Goal: Information Seeking & Learning: Learn about a topic

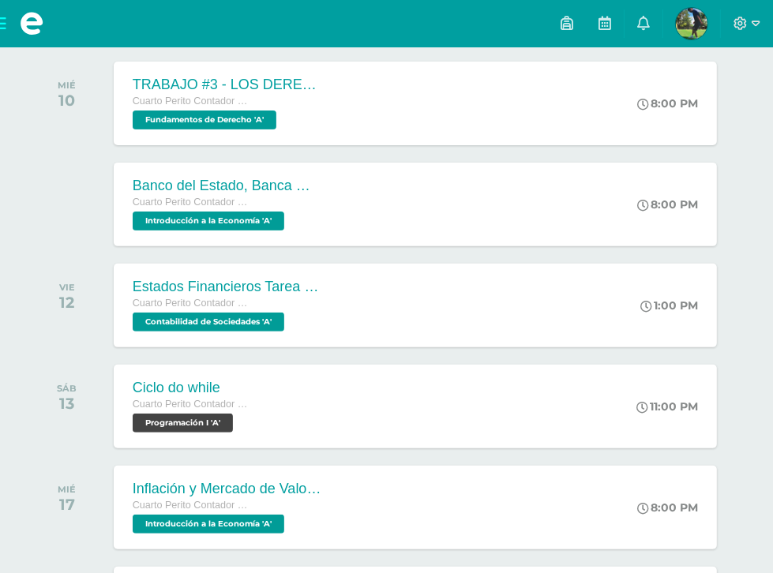
scroll to position [253, 0]
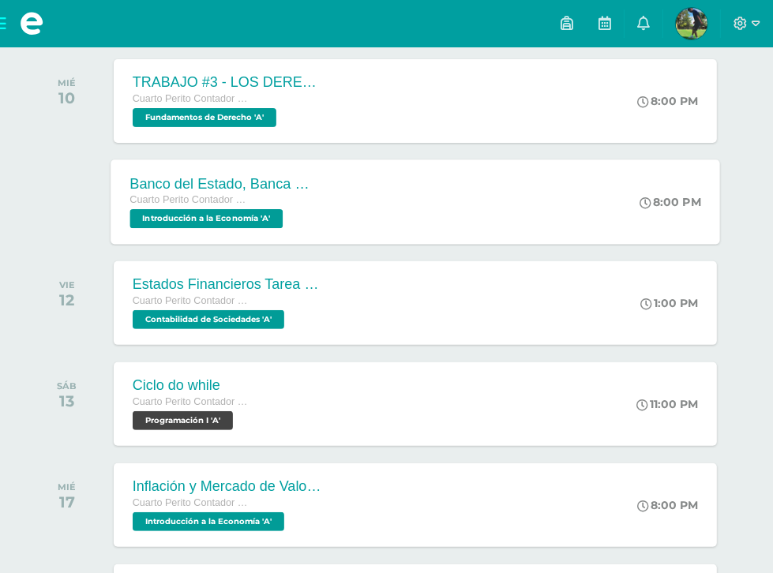
click at [250, 203] on span "Cuarto Perito Contador con Orientación en Computación" at bounding box center [190, 199] width 120 height 11
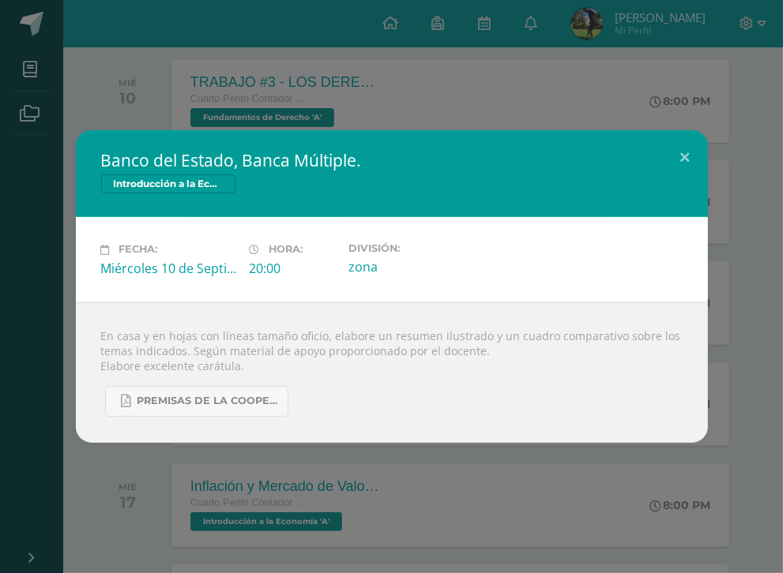
click at [208, 58] on div "Banco del Estado, Banca Múltiple. Introducción a la Economía Fecha: [DATE] Hora…" at bounding box center [391, 286] width 783 height 573
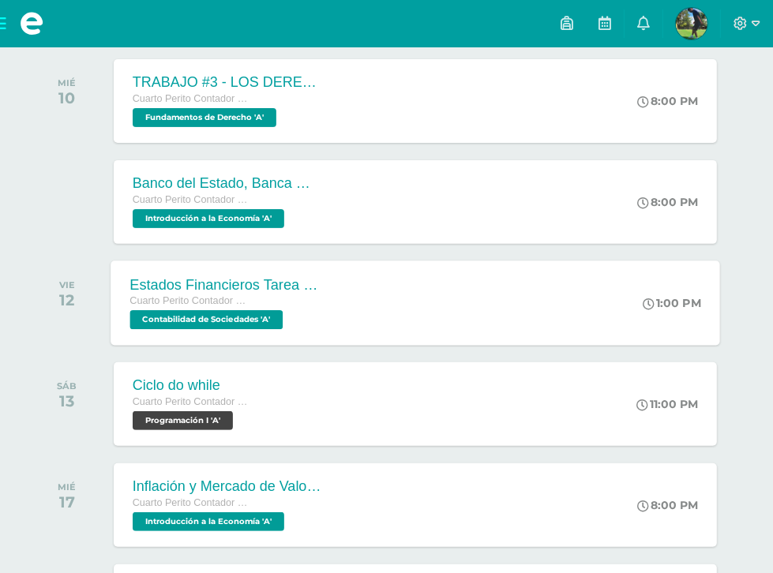
click at [265, 313] on span "Contabilidad de Sociedades 'A'" at bounding box center [206, 319] width 153 height 19
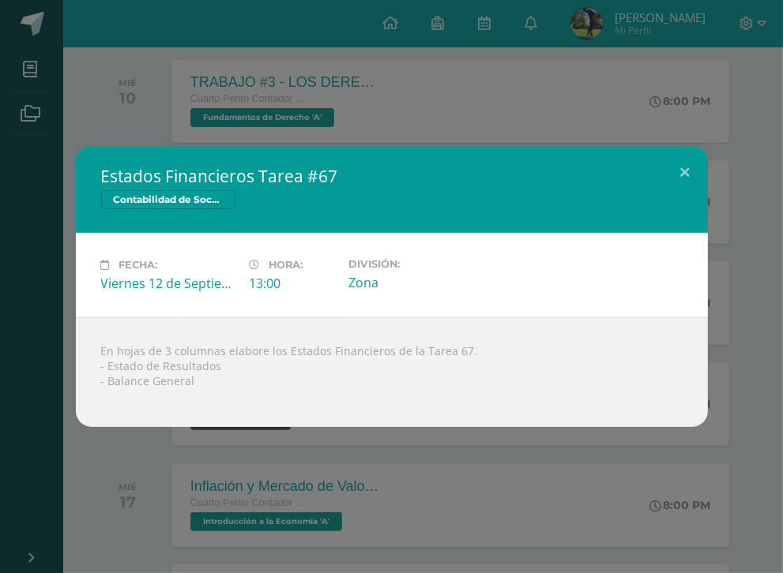
click at [216, 95] on div "Estados Financieros Tarea #67 Contabilidad de Sociedades Fecha: [DATE] Hora: 13…" at bounding box center [391, 286] width 783 height 573
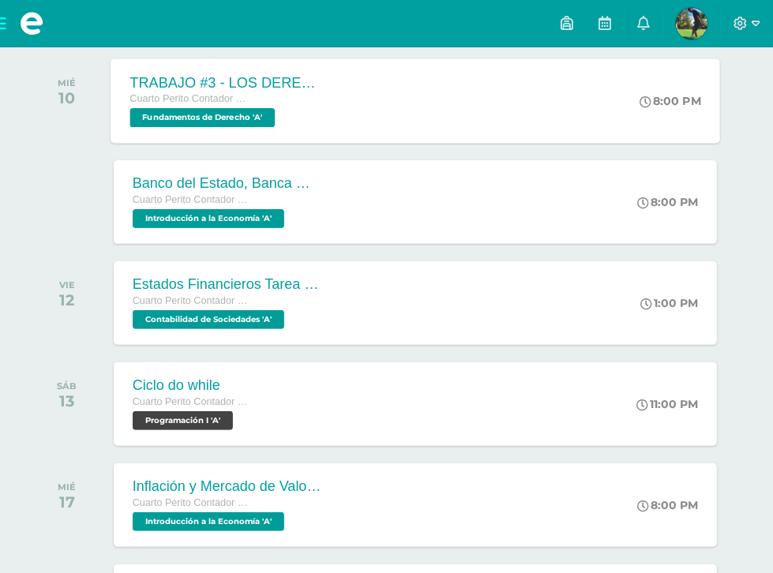
click at [231, 101] on span "Cuarto Perito Contador con Orientación en Computación" at bounding box center [190, 98] width 120 height 11
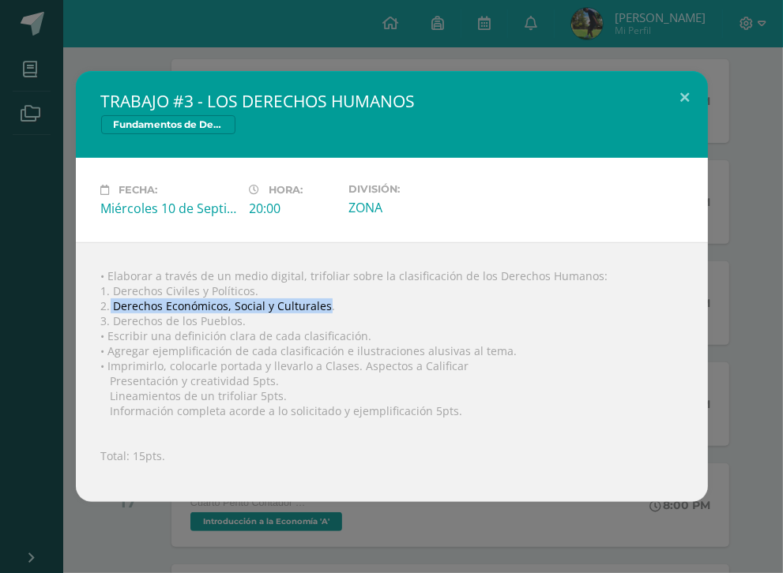
drag, startPoint x: 111, startPoint y: 303, endPoint x: 324, endPoint y: 308, distance: 213.3
click at [324, 308] on div "• Elaborar a través de un medio digital, trifoliar sobre la clasificación de lo…" at bounding box center [392, 372] width 632 height 260
copy div "Derechos Económicos, Social y Culturales"
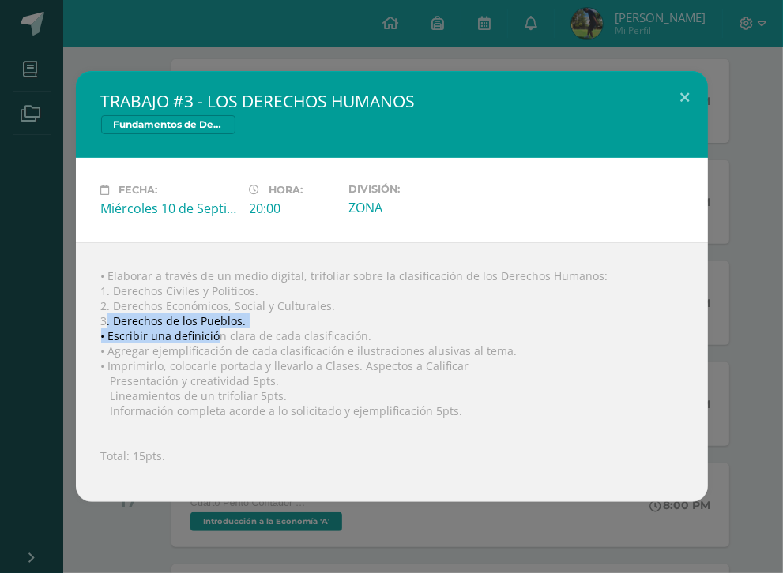
drag, startPoint x: 107, startPoint y: 323, endPoint x: 231, endPoint y: 325, distance: 124.0
click at [223, 329] on div "• Elaborar a través de un medio digital, trifoliar sobre la clasificación de lo…" at bounding box center [392, 372] width 632 height 260
click at [268, 318] on div "• Elaborar a través de un medio digital, trifoliar sobre la clasificación de lo…" at bounding box center [392, 372] width 632 height 260
drag, startPoint x: 112, startPoint y: 322, endPoint x: 233, endPoint y: 320, distance: 120.8
click at [233, 320] on div "• Elaborar a través de un medio digital, trifoliar sobre la clasificación de lo…" at bounding box center [392, 372] width 632 height 260
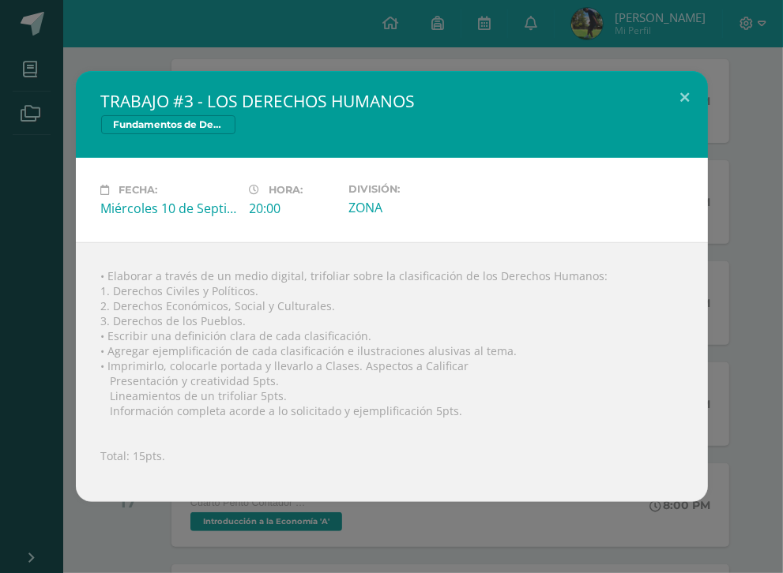
click at [246, 322] on div "• Elaborar a través de un medio digital, trifoliar sobre la clasificación de lo…" at bounding box center [392, 372] width 632 height 260
drag, startPoint x: 240, startPoint y: 320, endPoint x: 117, endPoint y: 321, distance: 123.2
click at [117, 321] on div "• Elaborar a través de un medio digital, trifoliar sobre la clasificación de lo…" at bounding box center [392, 372] width 632 height 260
click at [114, 321] on div "• Elaborar a través de un medio digital, trifoliar sobre la clasificación de lo…" at bounding box center [392, 372] width 632 height 260
drag, startPoint x: 238, startPoint y: 322, endPoint x: 115, endPoint y: 323, distance: 123.2
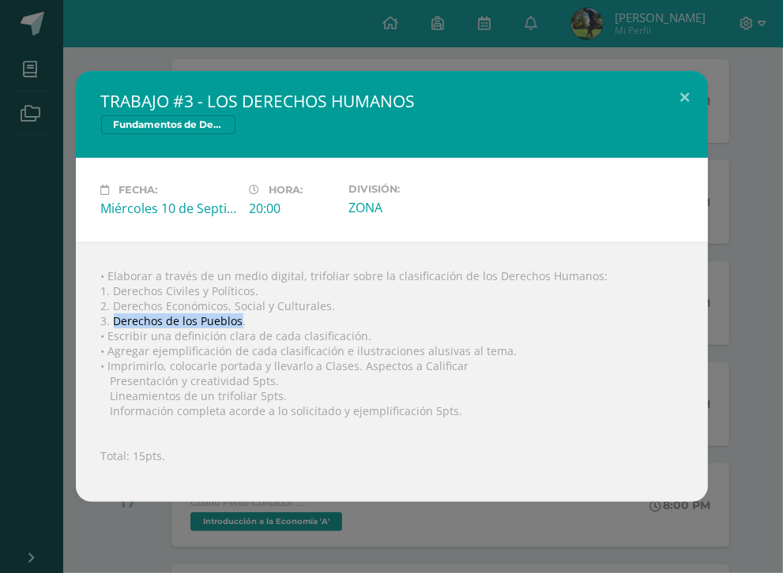
click at [115, 323] on div "• Elaborar a través de un medio digital, trifoliar sobre la clasificación de lo…" at bounding box center [392, 372] width 632 height 260
copy div "Derechos de los Pueblos"
click at [186, 180] on div "Fecha: [DATE] Hora: 20:00 División: ZONA" at bounding box center [392, 200] width 632 height 84
click at [41, 281] on div "TRABAJO #3 - LOS DERECHOS HUMANOS Fundamentos de Derecho Fecha: [DATE] Hora: 20…" at bounding box center [391, 286] width 770 height 431
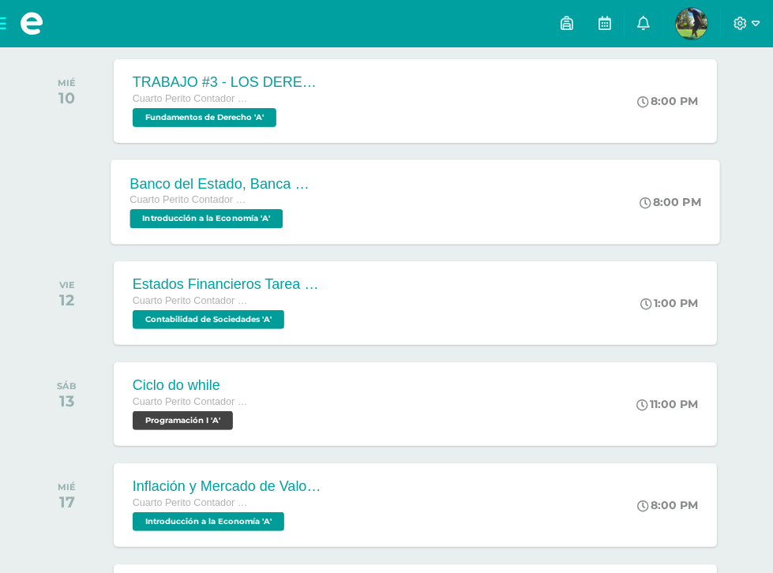
click at [264, 210] on span "Introducción a la Economía 'A'" at bounding box center [206, 218] width 153 height 19
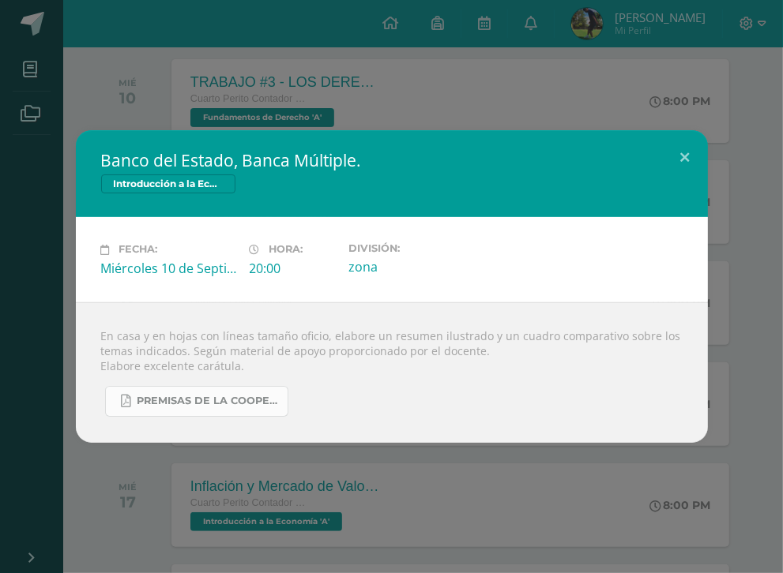
click at [205, 401] on span "PREMISAS DE LA COOPERACION SOCIAL.pdf" at bounding box center [208, 401] width 142 height 13
click at [36, 32] on div "Banco del Estado, Banca Múltiple. Introducción a la Economía Fecha: [DATE] Hora…" at bounding box center [391, 286] width 783 height 573
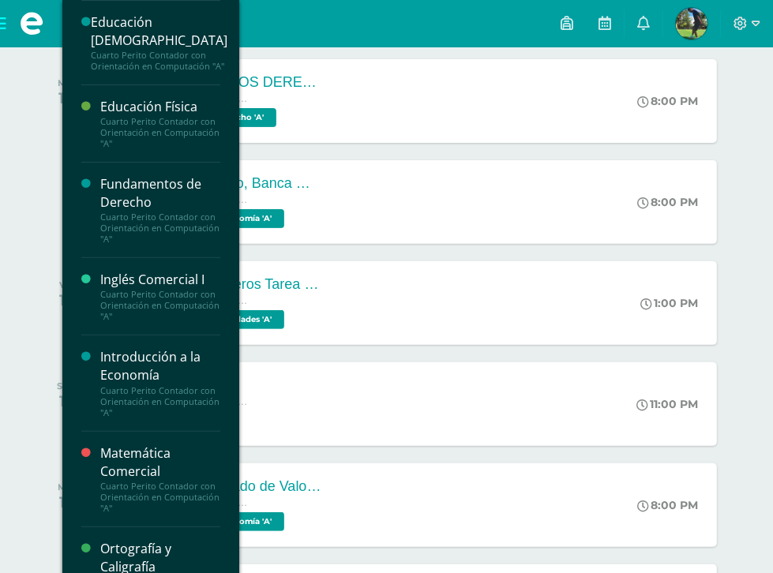
scroll to position [316, 0]
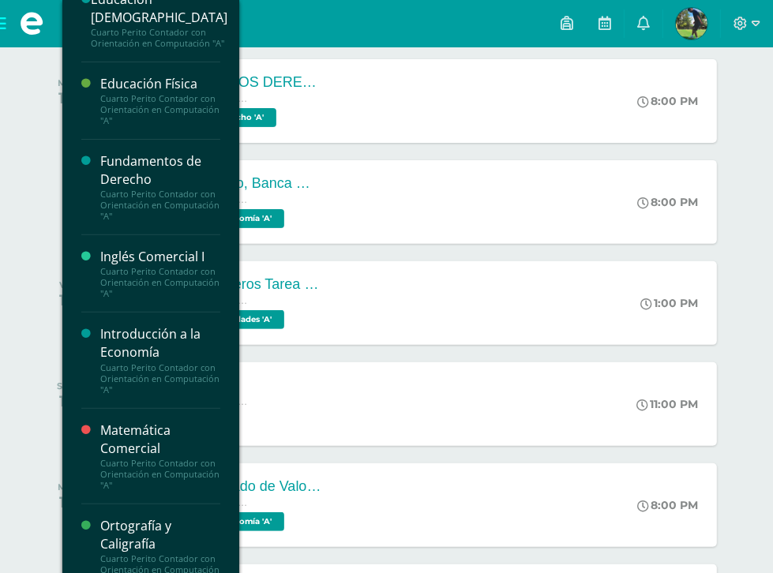
click at [173, 362] on div "Introducción a la Economía" at bounding box center [160, 343] width 120 height 36
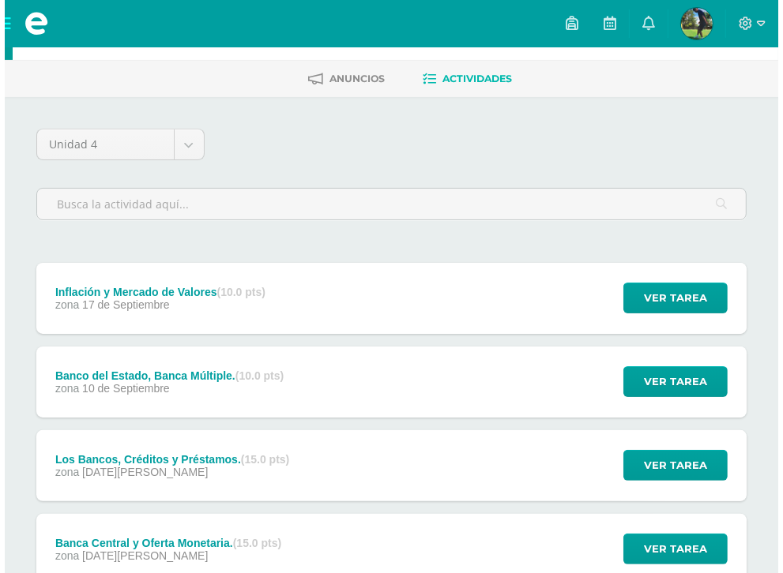
scroll to position [117, 0]
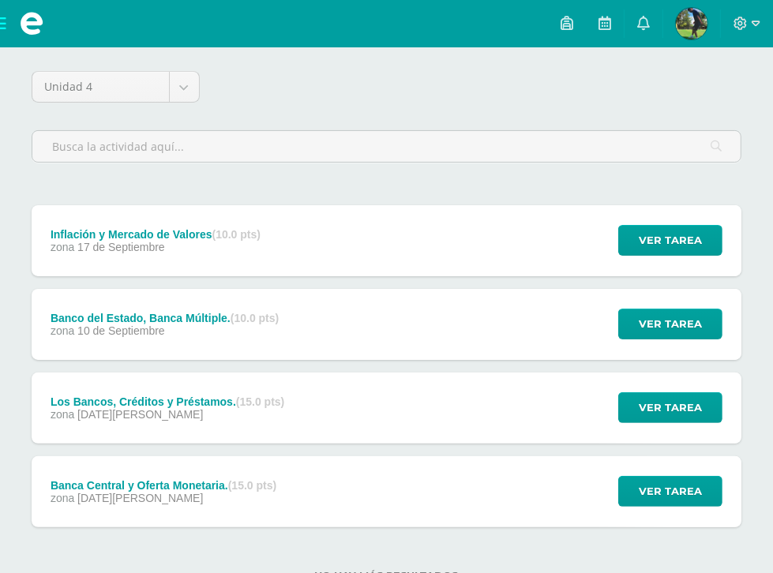
click at [276, 479] on strong "(15.0 pts)" at bounding box center [252, 485] width 48 height 13
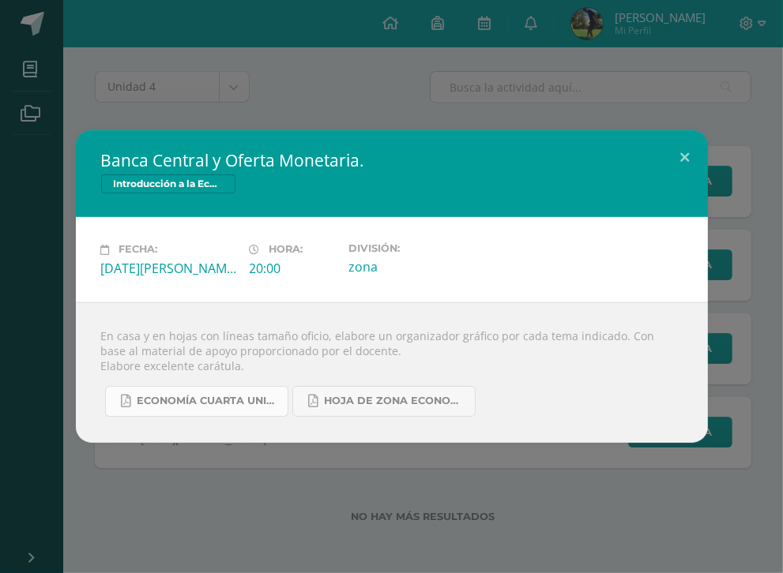
click at [238, 403] on span "ECONOMÍA CUARTA UNIDAD.pdf" at bounding box center [208, 401] width 142 height 13
click at [370, 403] on span "Hoja de Zona Economía.pdf" at bounding box center [396, 401] width 142 height 13
